Goal: Information Seeking & Learning: Find specific fact

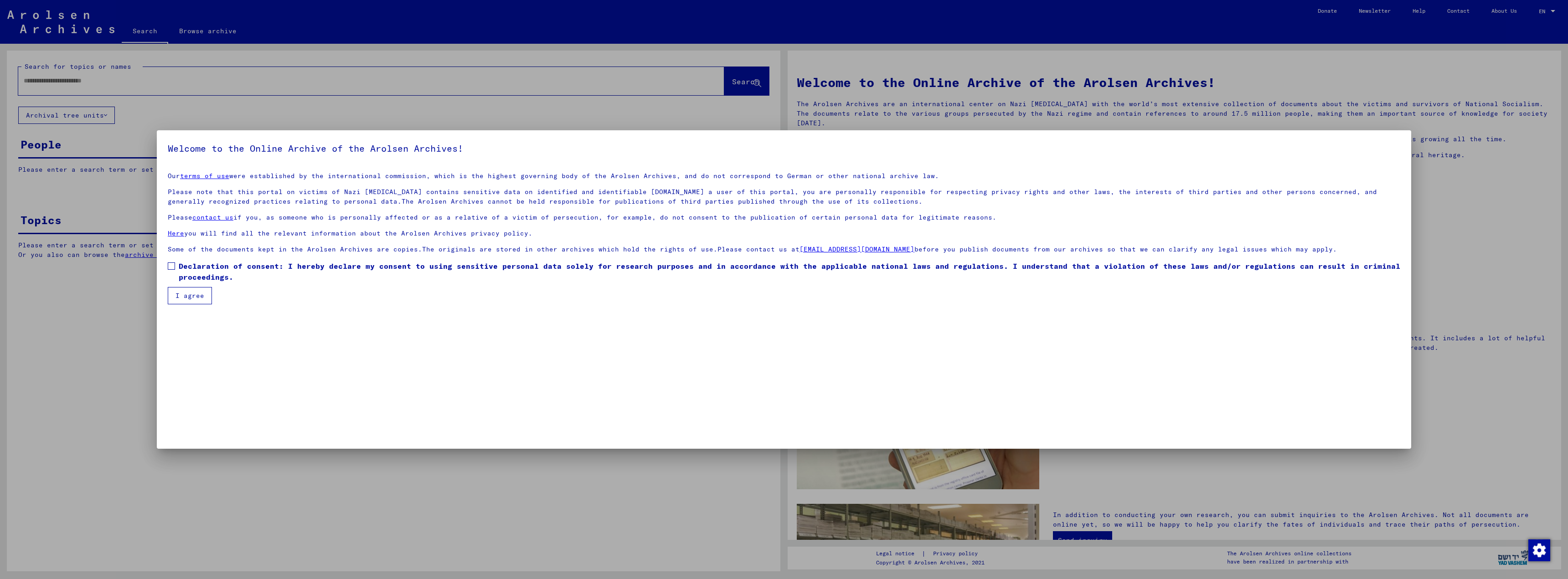
click at [168, 264] on mat-dialog-content "Our terms of use were established by the international commission, which is the…" at bounding box center [784, 234] width 1254 height 139
click at [171, 266] on span at bounding box center [171, 266] width 7 height 7
click at [181, 297] on button "I agree" at bounding box center [190, 295] width 44 height 17
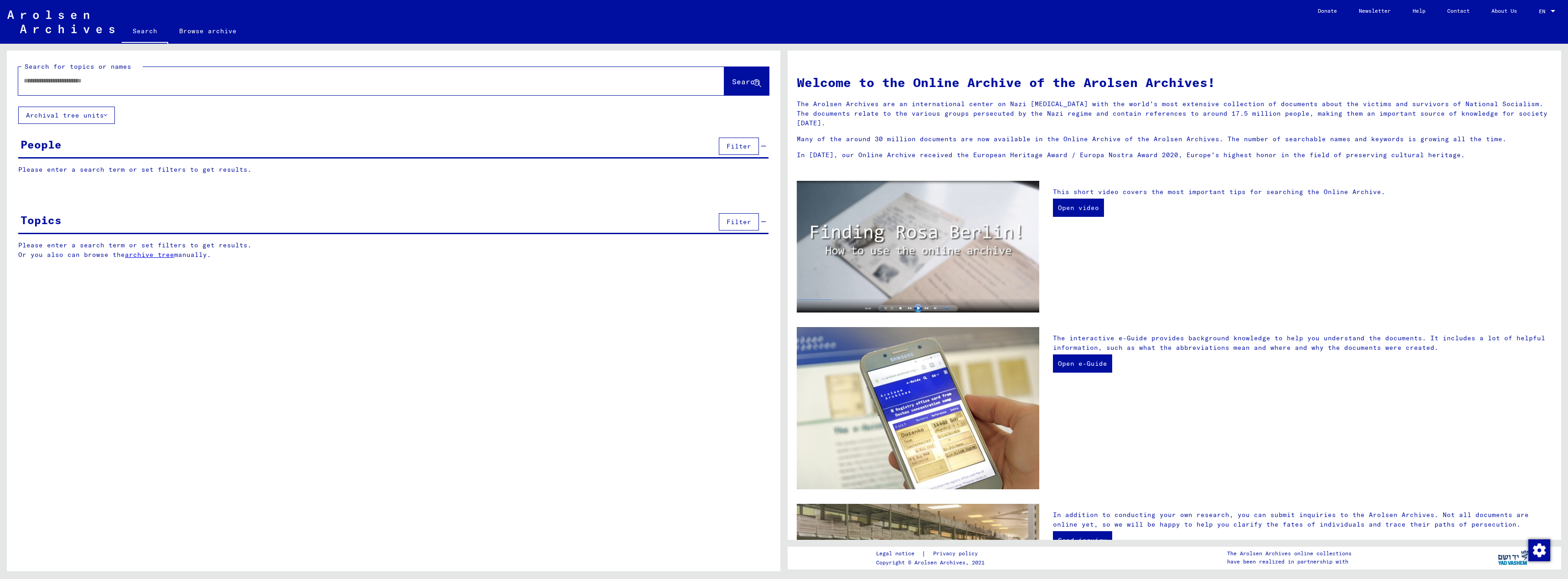
click at [64, 83] on input "text" at bounding box center [361, 81] width 673 height 10
type input "****"
click at [732, 84] on span "Search" at bounding box center [745, 82] width 28 height 9
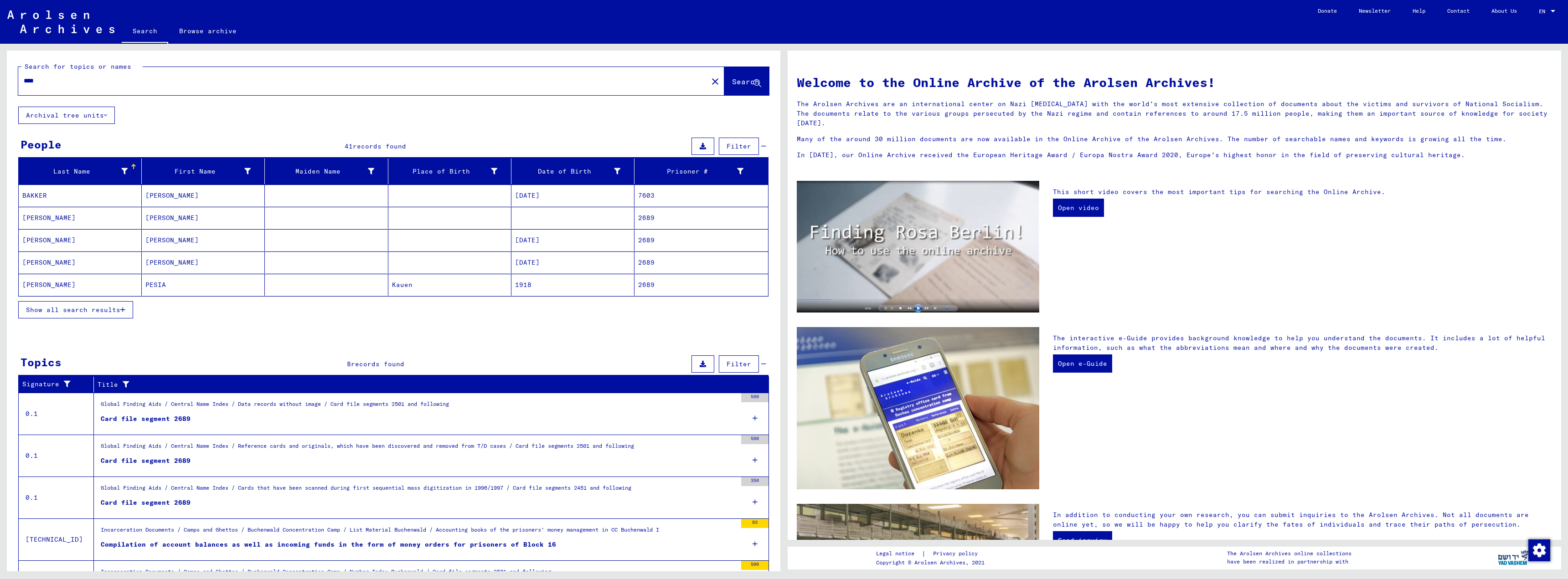
click at [123, 309] on icon "button" at bounding box center [123, 309] width 5 height 6
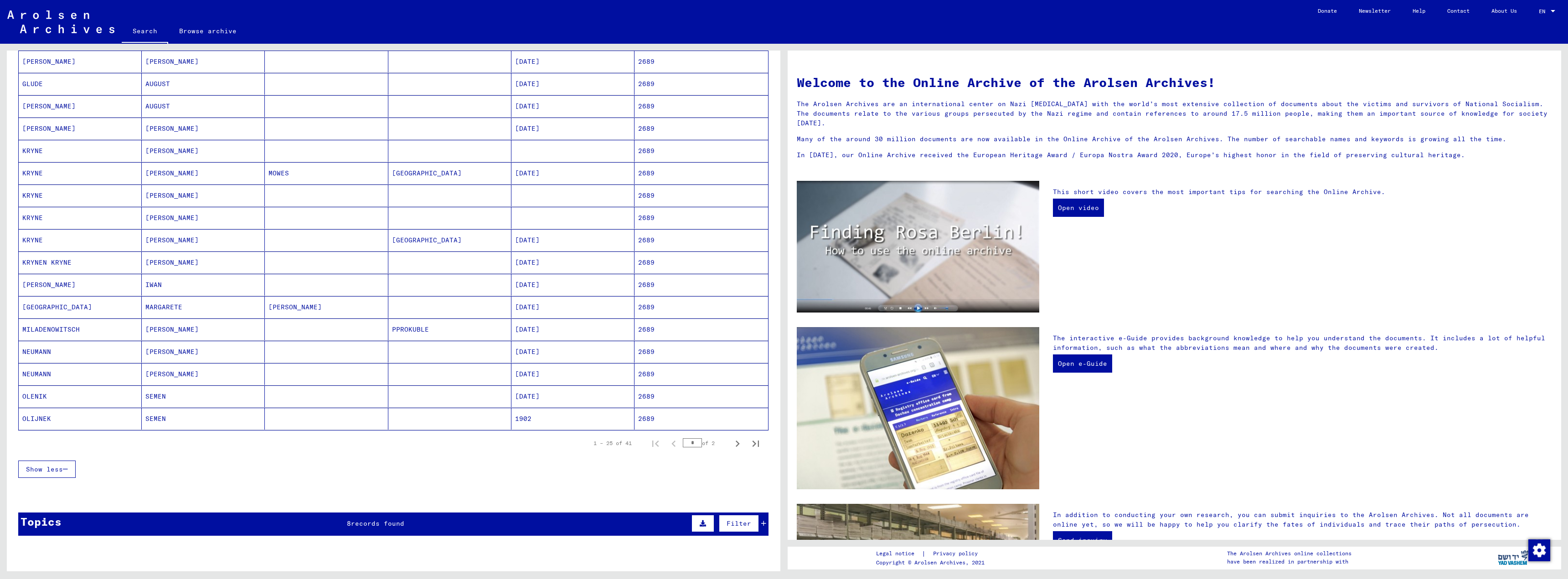
scroll to position [319, 0]
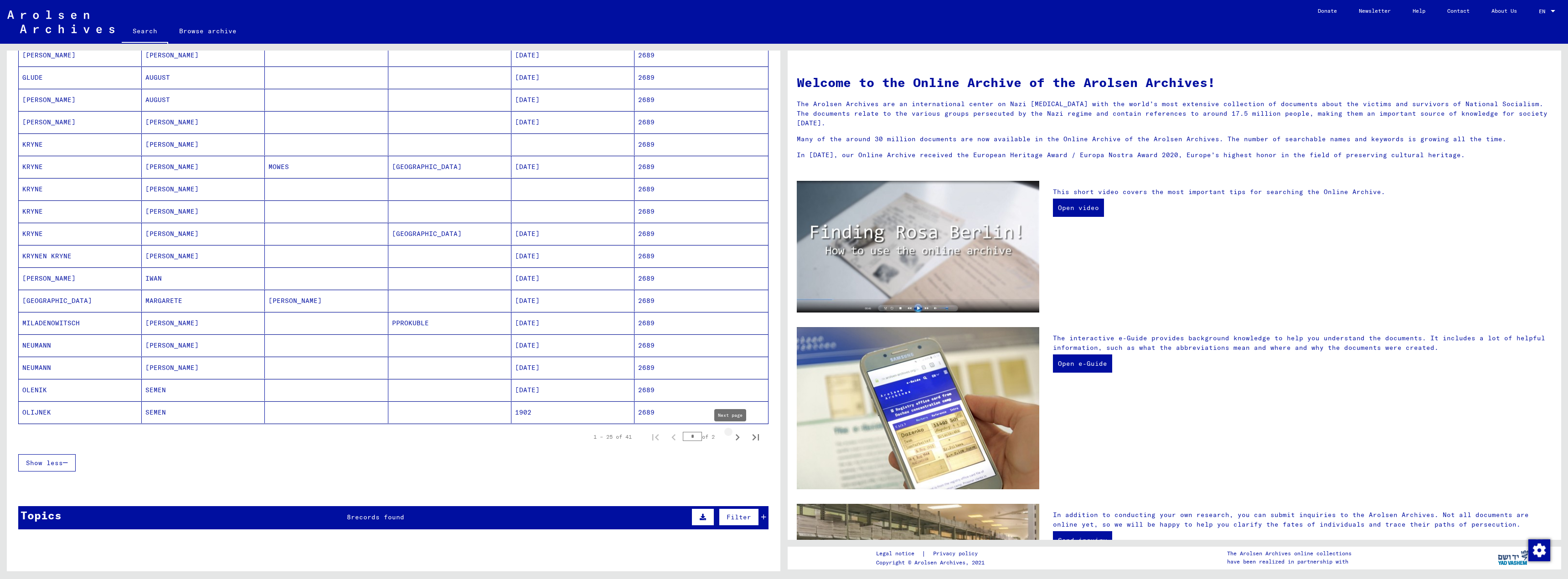
click at [731, 437] on icon "Next page" at bounding box center [737, 437] width 12 height 12
type input "*"
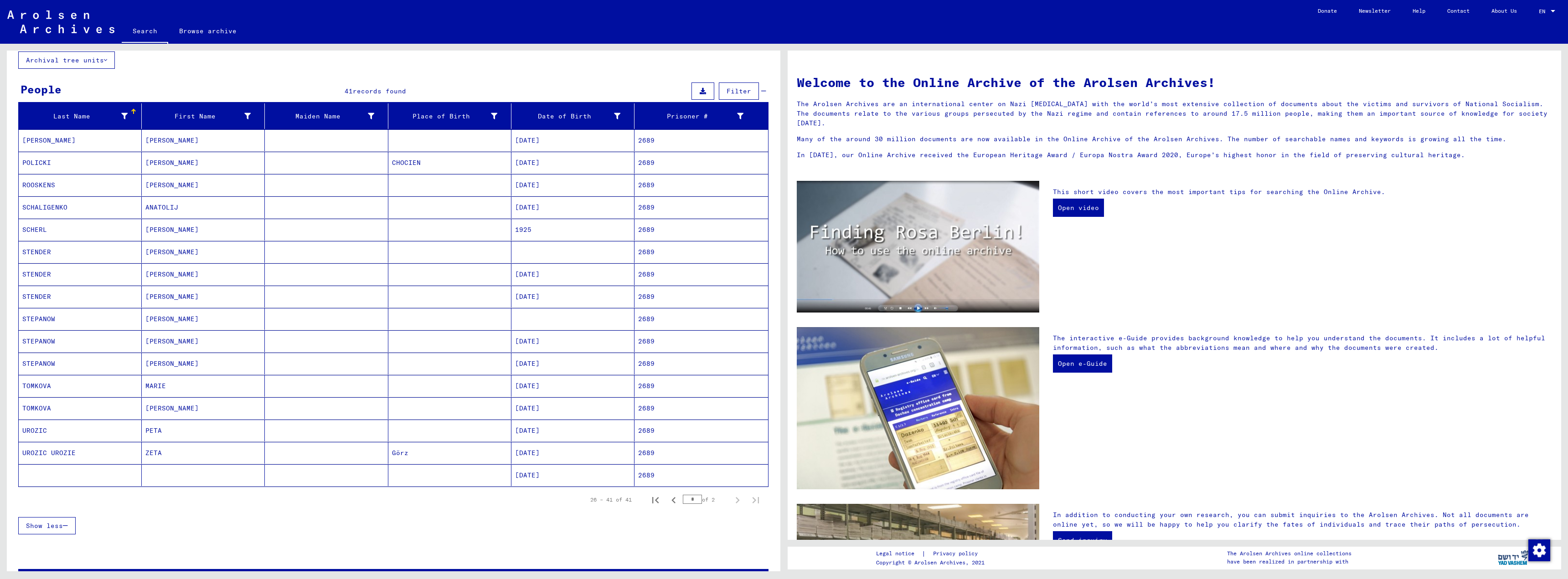
scroll to position [45, 0]
